Goal: Transaction & Acquisition: Purchase product/service

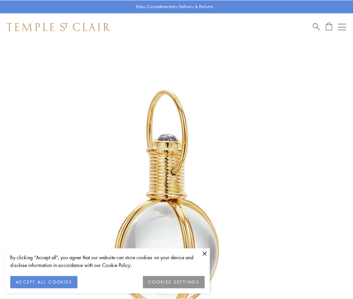
scroll to position [175, 0]
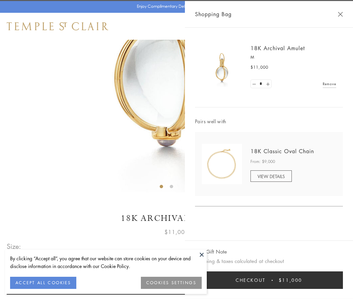
click at [269, 280] on button "Checkout $11,000" at bounding box center [269, 279] width 148 height 17
